Goal: Task Accomplishment & Management: Manage account settings

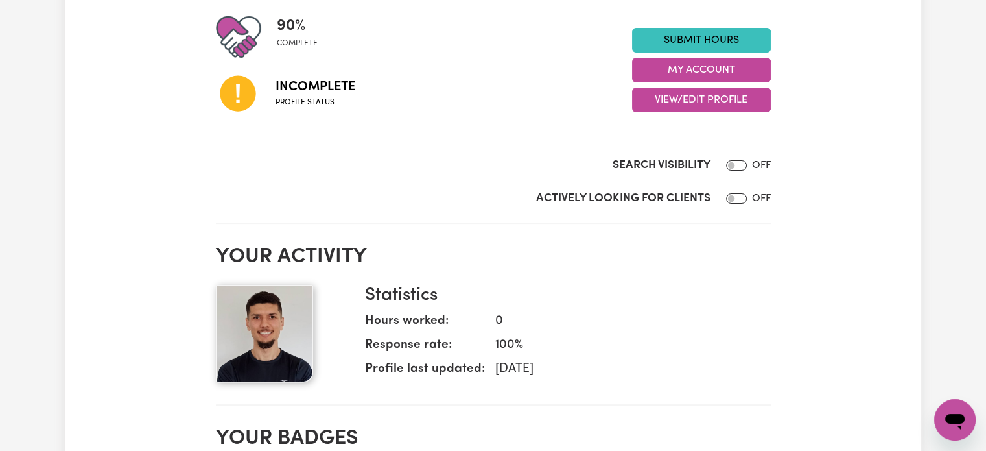
scroll to position [324, 0]
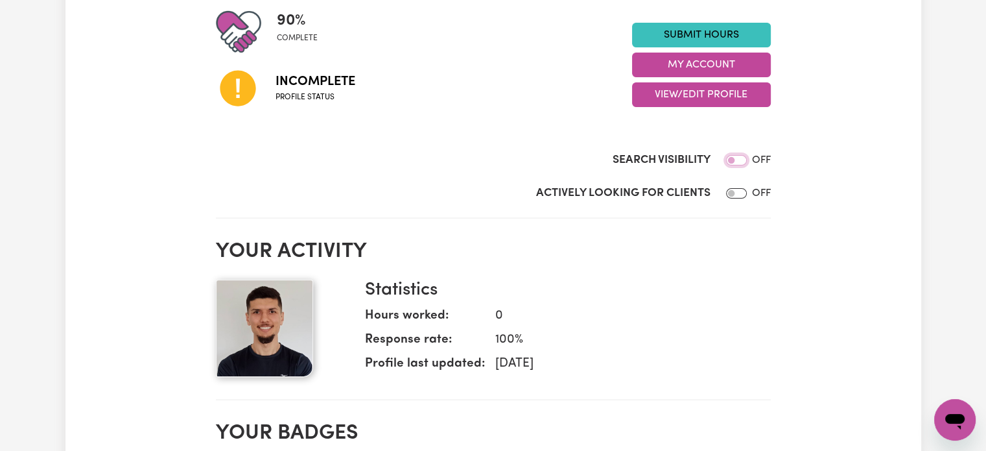
click at [740, 160] on input "Search Visibility" at bounding box center [736, 160] width 21 height 10
checkbox input "true"
click at [741, 193] on input "Actively Looking for Clients" at bounding box center [736, 193] width 21 height 10
checkbox input "true"
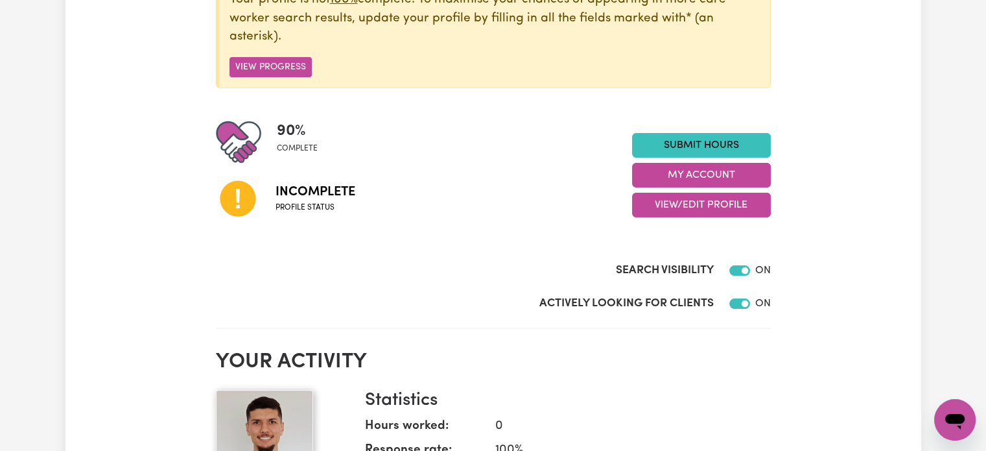
scroll to position [195, 0]
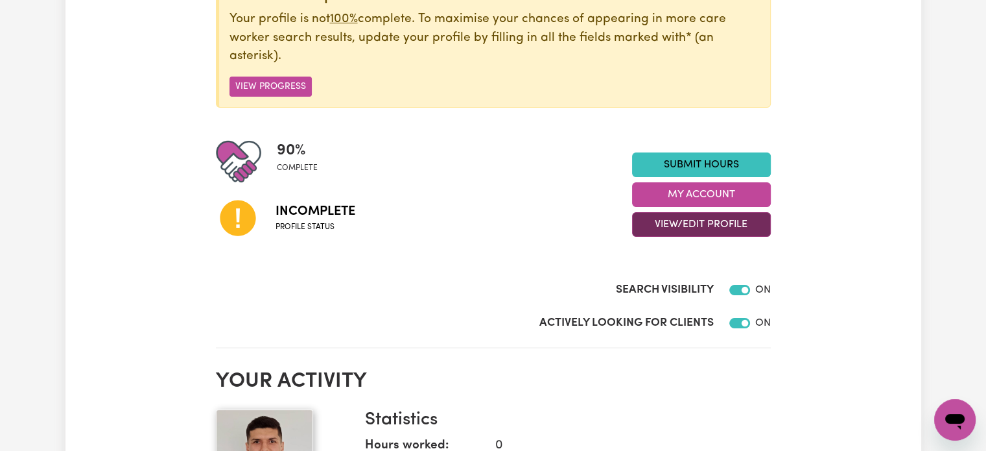
click at [695, 226] on button "View/Edit Profile" at bounding box center [701, 224] width 139 height 25
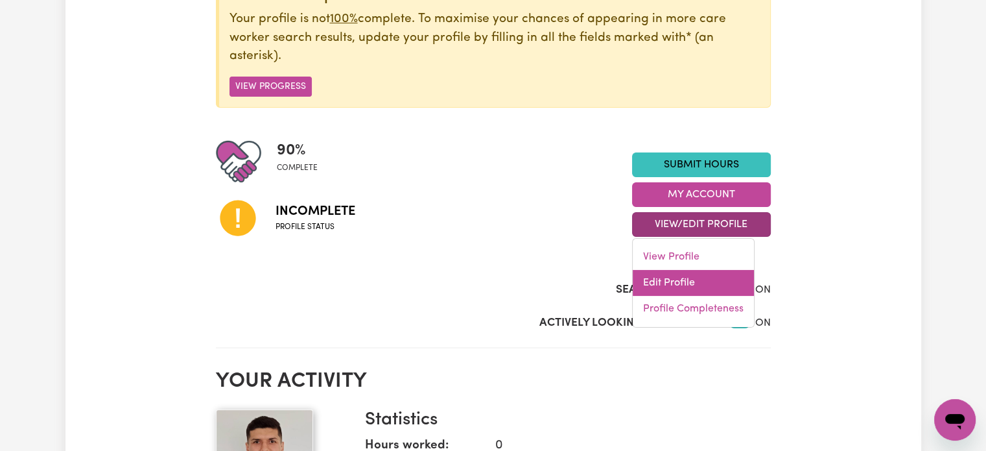
click at [674, 280] on link "Edit Profile" at bounding box center [693, 283] width 121 height 26
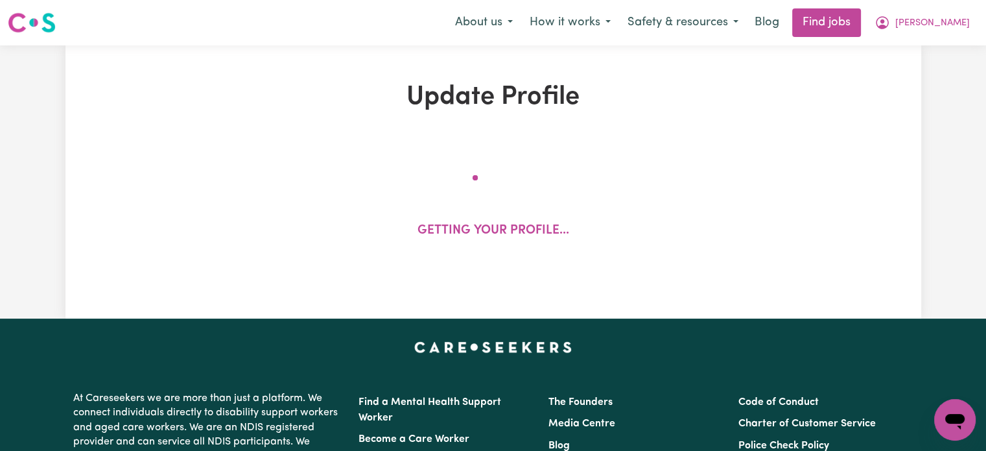
select select "[DEMOGRAPHIC_DATA]"
select select "Student Visa"
select select "Studying a healthcare related degree or qualification"
select select "65"
select select "91"
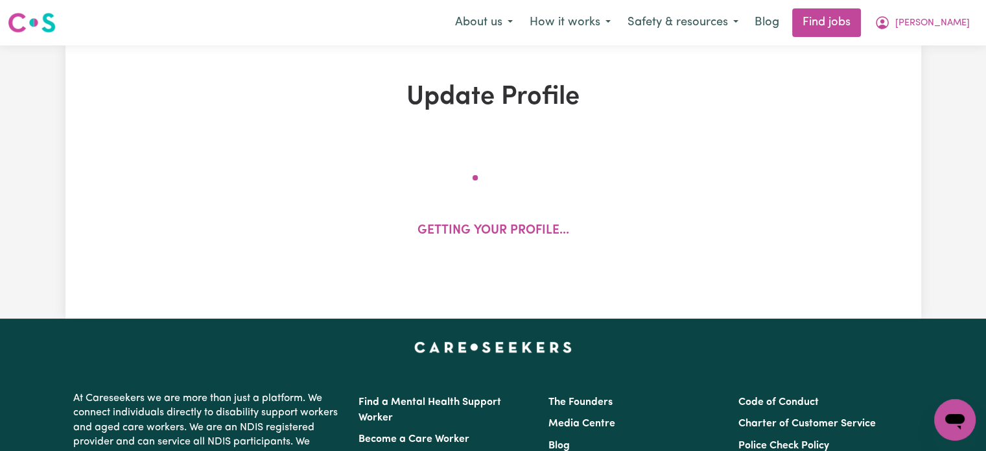
select select "118"
select select "144"
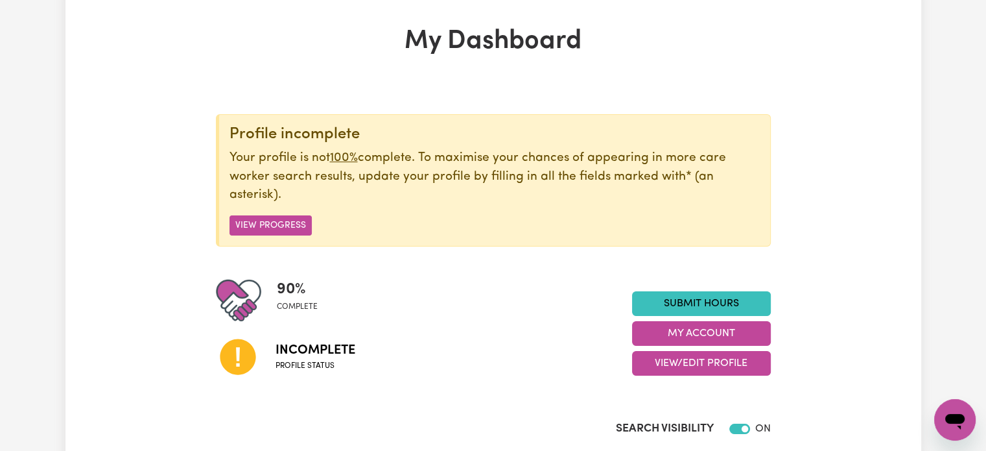
scroll to position [130, 0]
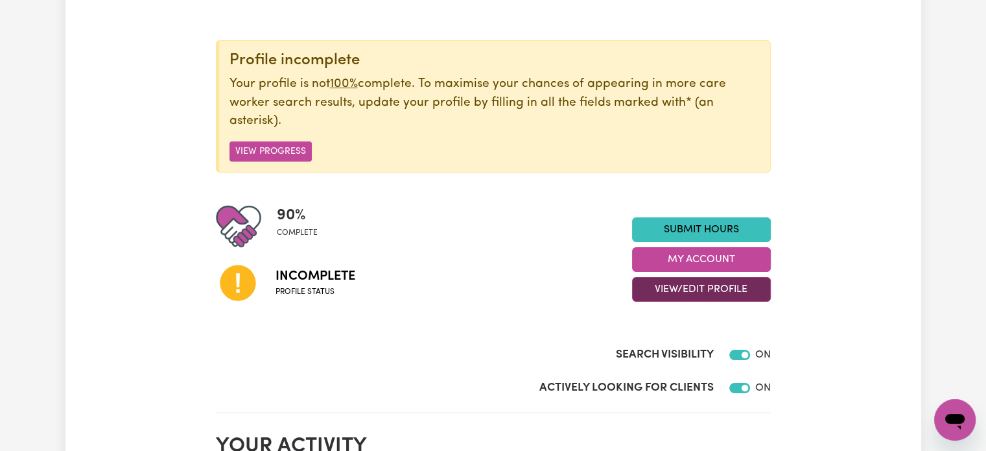
click at [706, 294] on button "View/Edit Profile" at bounding box center [701, 289] width 139 height 25
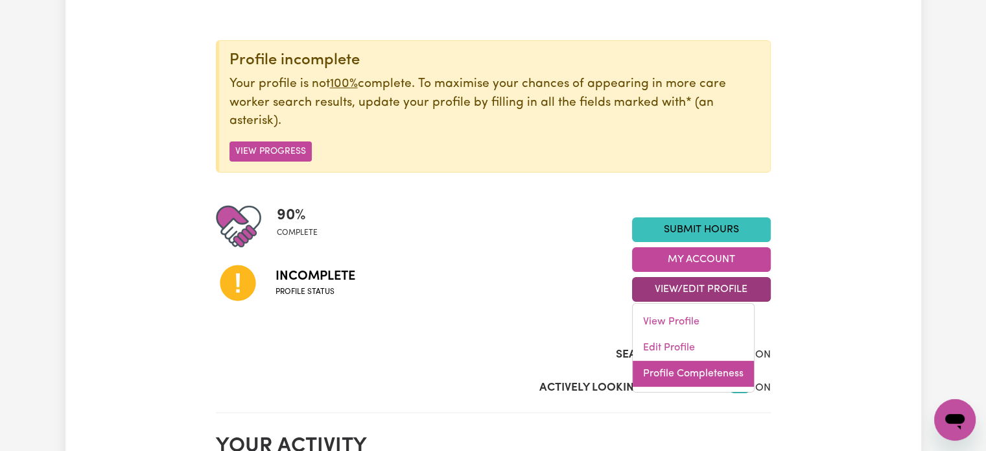
click at [702, 378] on link "Profile Completeness" at bounding box center [693, 374] width 121 height 26
